Goal: Entertainment & Leisure: Consume media (video, audio)

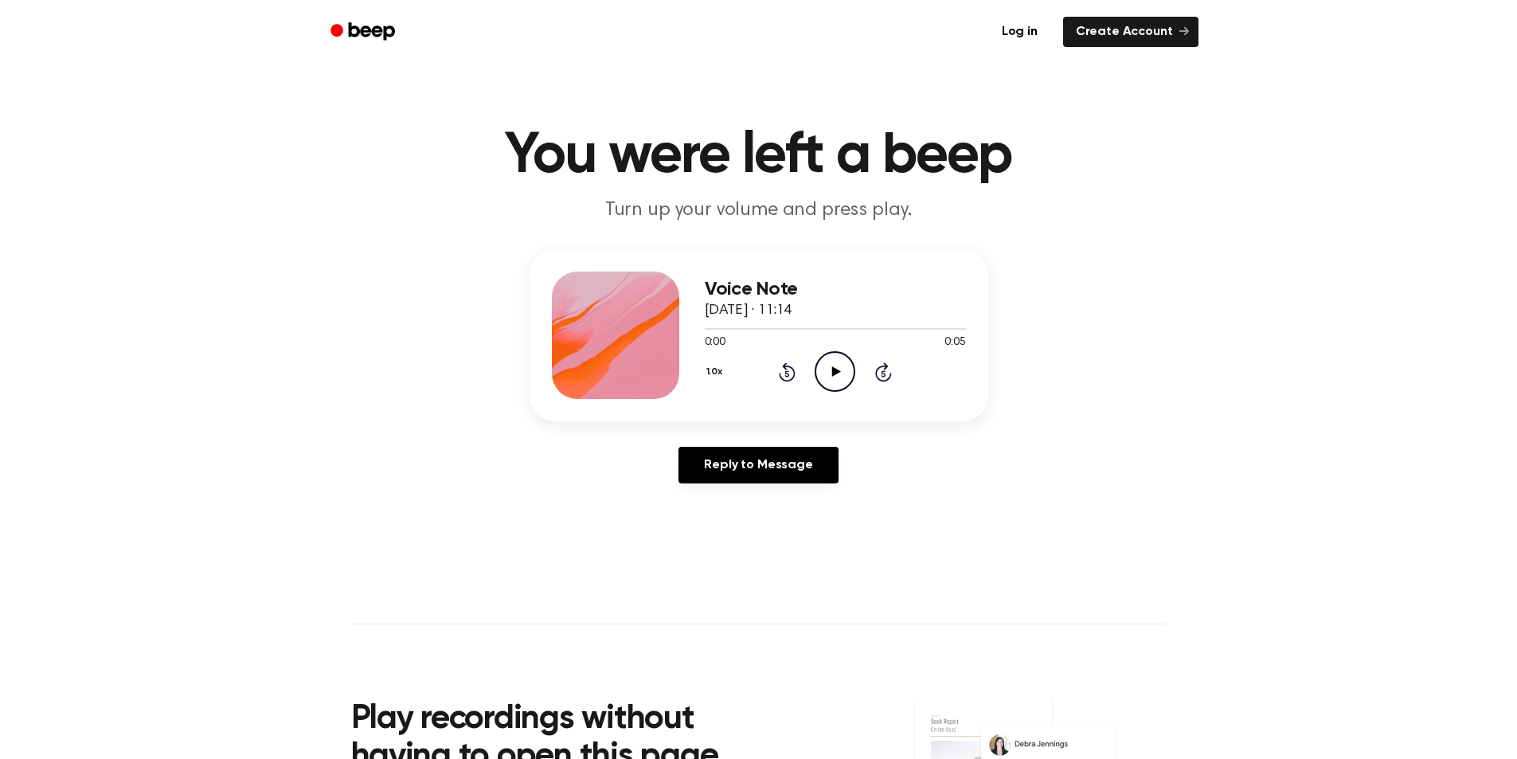
click at [832, 371] on icon "Play Audio" at bounding box center [835, 371] width 41 height 41
click at [841, 366] on icon "Play Audio" at bounding box center [835, 371] width 41 height 41
click at [836, 366] on icon "Play Audio" at bounding box center [835, 371] width 41 height 41
click at [821, 379] on icon "Play Audio" at bounding box center [835, 371] width 41 height 41
click at [833, 370] on icon at bounding box center [836, 371] width 9 height 10
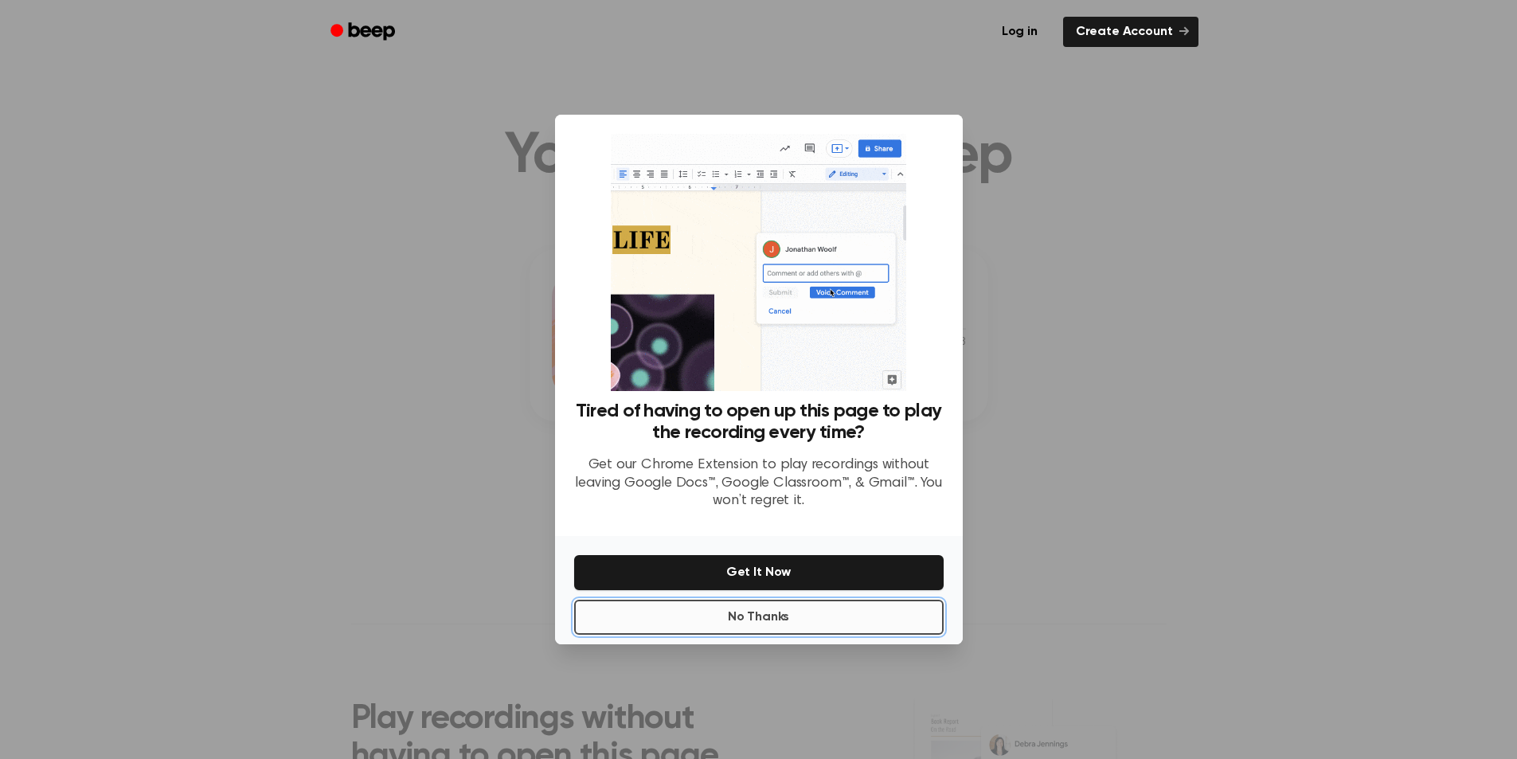
click at [765, 616] on button "No Thanks" at bounding box center [759, 617] width 370 height 35
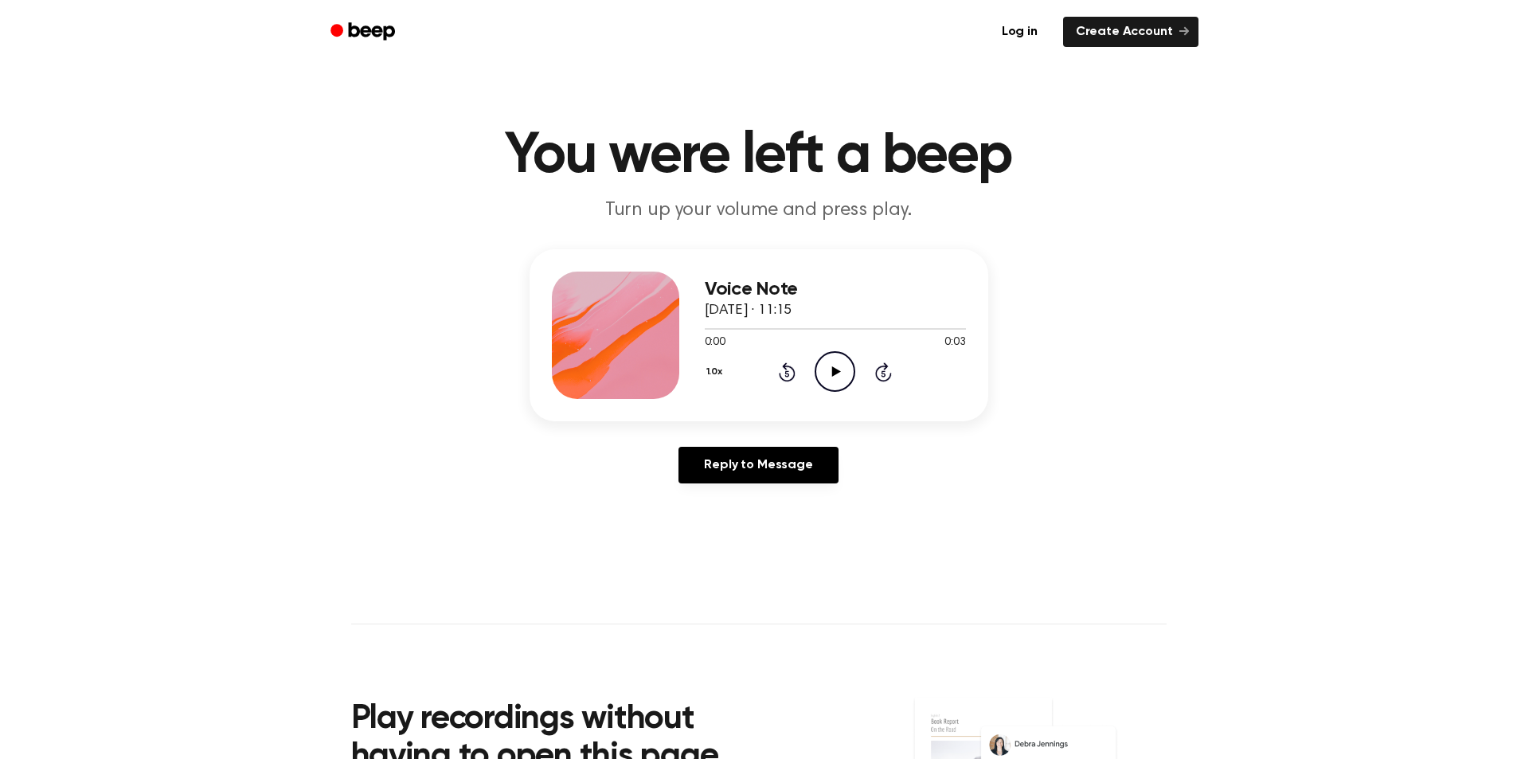
click at [842, 374] on icon "Play Audio" at bounding box center [835, 371] width 41 height 41
click at [835, 367] on icon "Play Audio" at bounding box center [835, 371] width 41 height 41
